Goal: Information Seeking & Learning: Find specific page/section

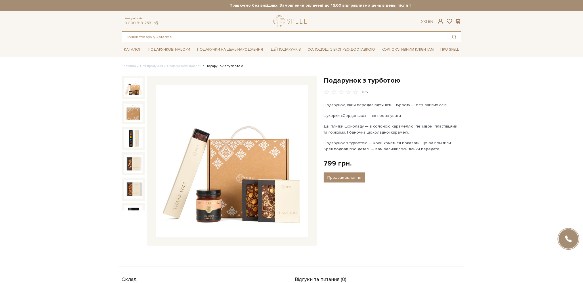
click at [269, 33] on input "text" at bounding box center [285, 37] width 326 height 10
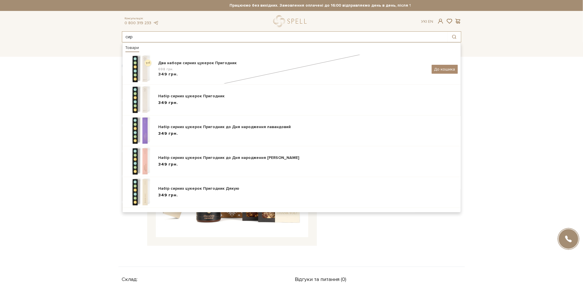
type input "сир"
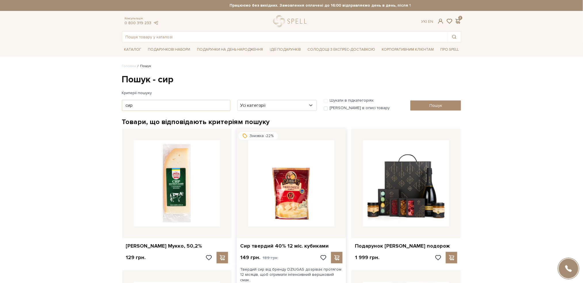
click at [302, 217] on img at bounding box center [291, 183] width 86 height 86
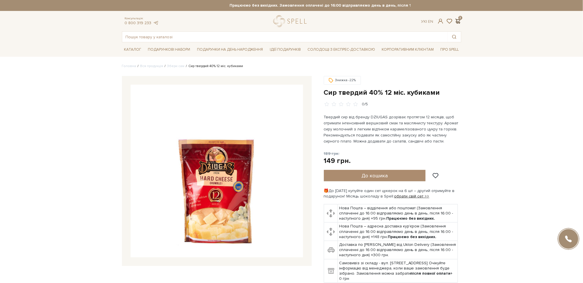
click at [460, 21] on span at bounding box center [457, 21] width 7 height 6
